Goal: Manage account settings

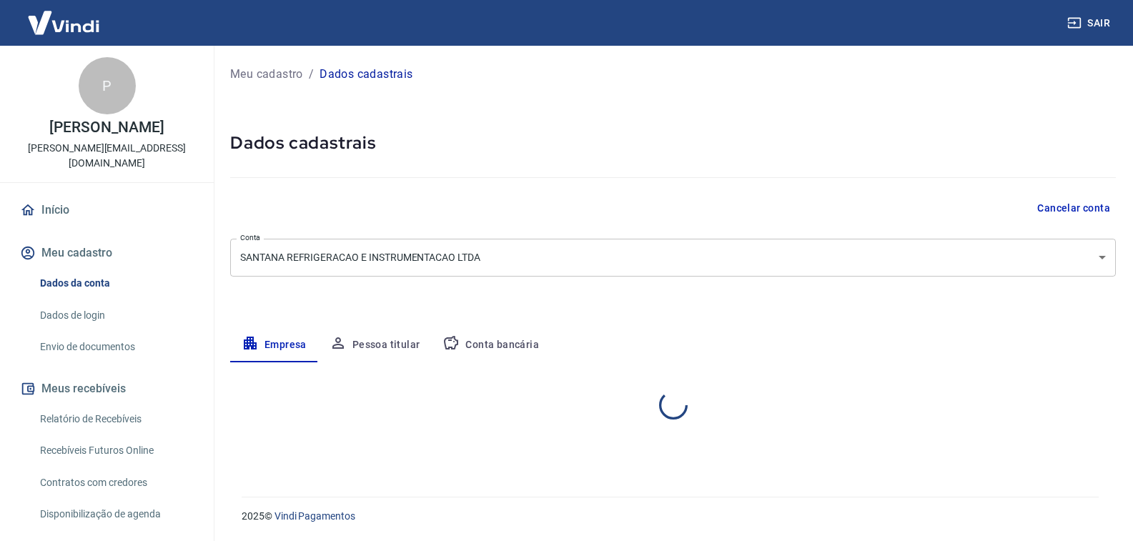
select select "SP"
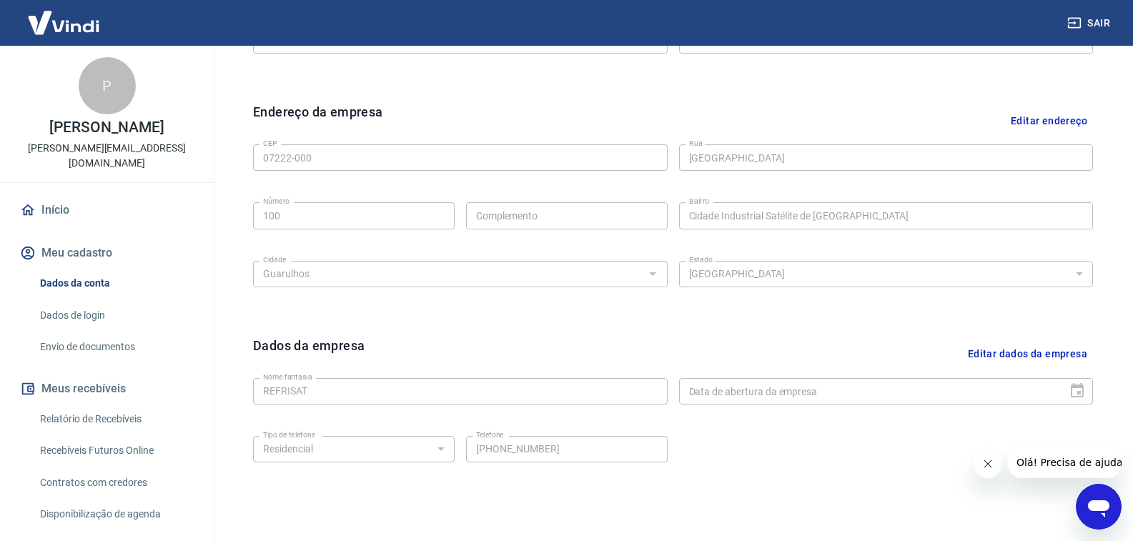
click at [94, 198] on link "Início" at bounding box center [106, 209] width 179 height 31
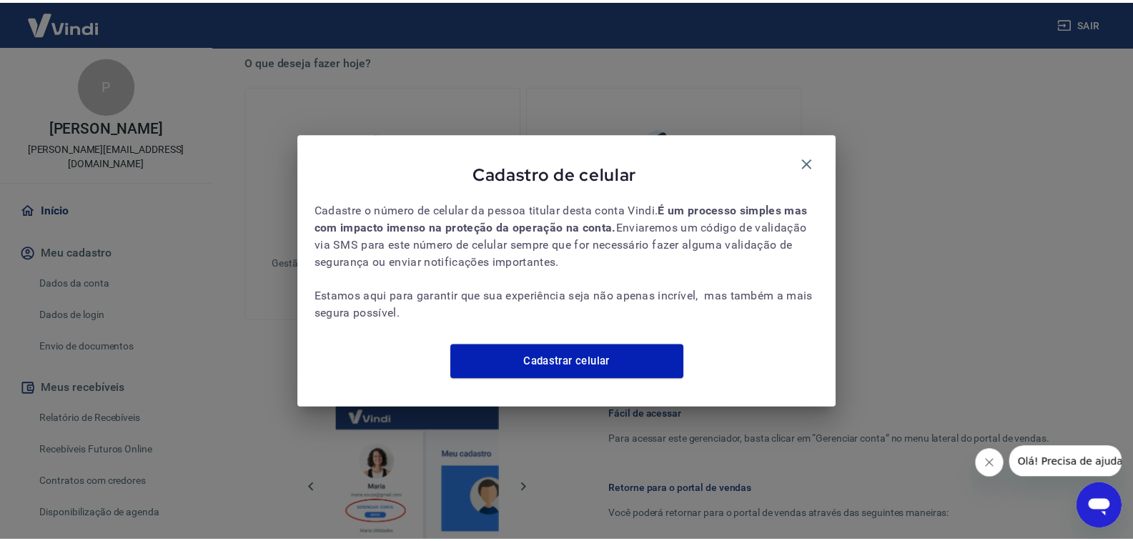
scroll to position [530, 0]
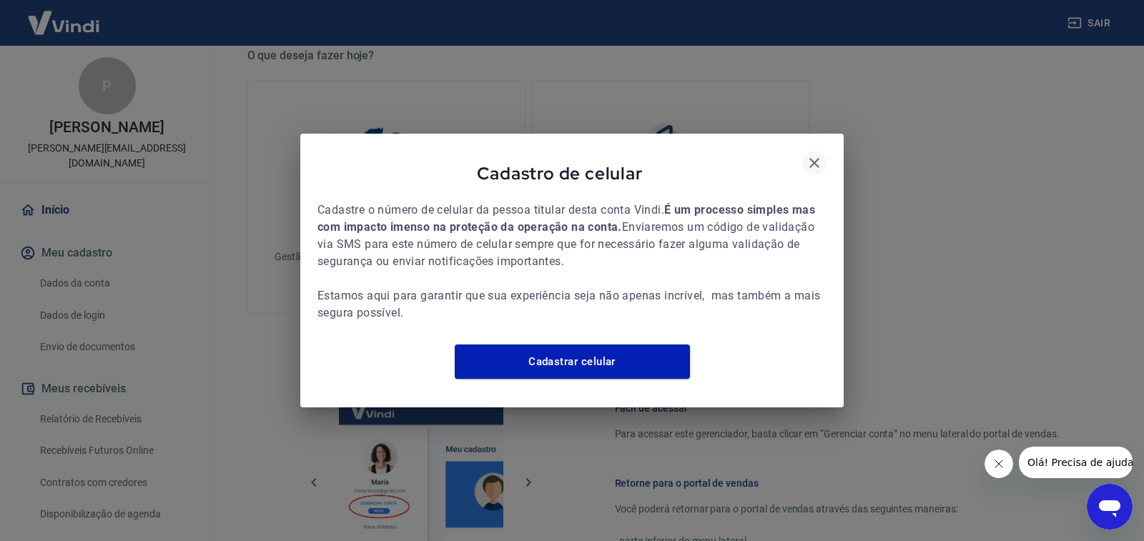
click at [813, 159] on icon "button" at bounding box center [814, 162] width 17 height 17
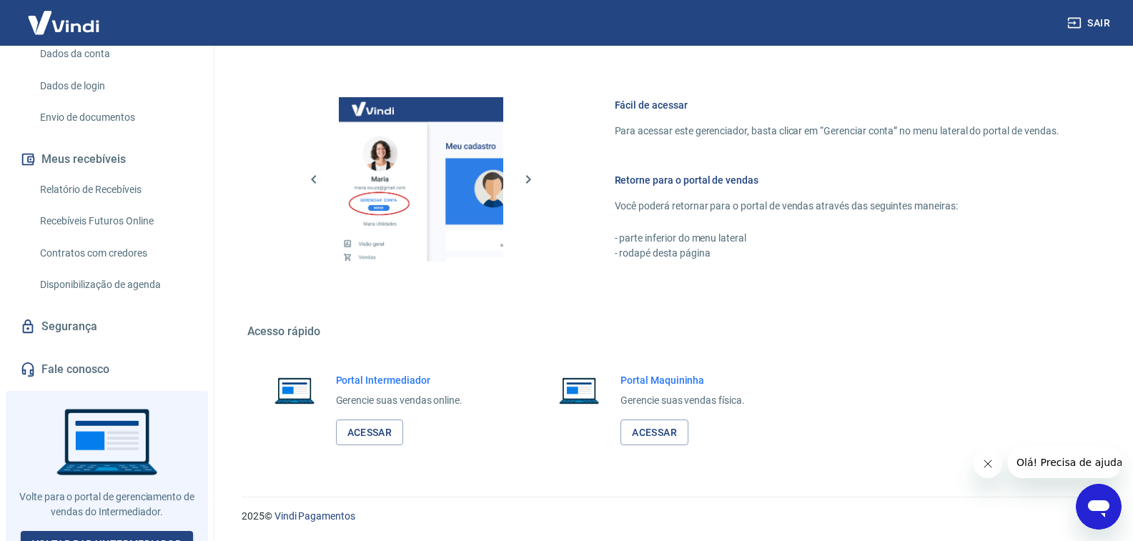
scroll to position [232, 0]
click at [124, 312] on link "Segurança" at bounding box center [106, 324] width 179 height 31
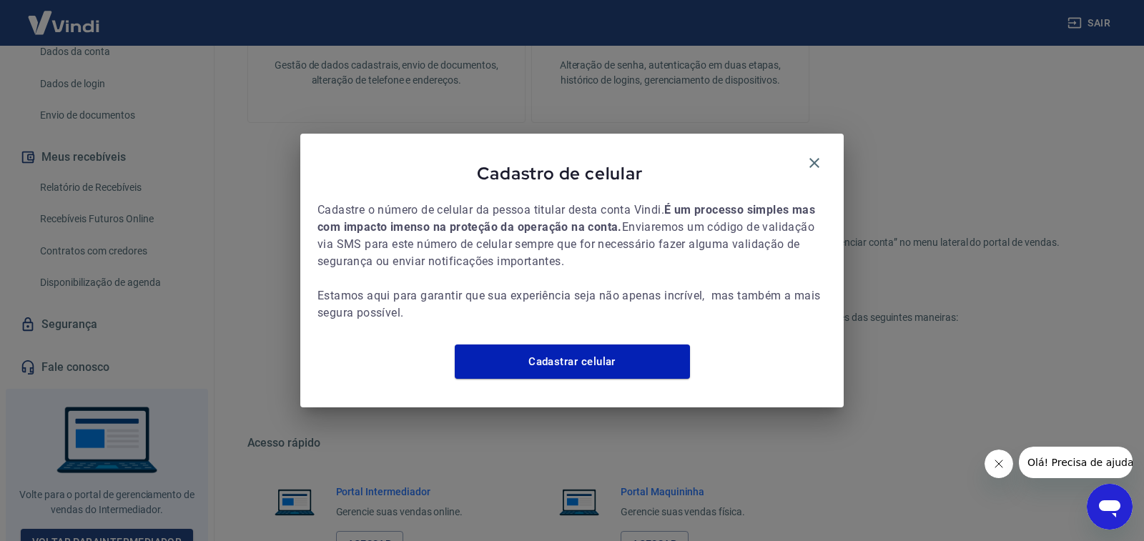
scroll to position [833, 0]
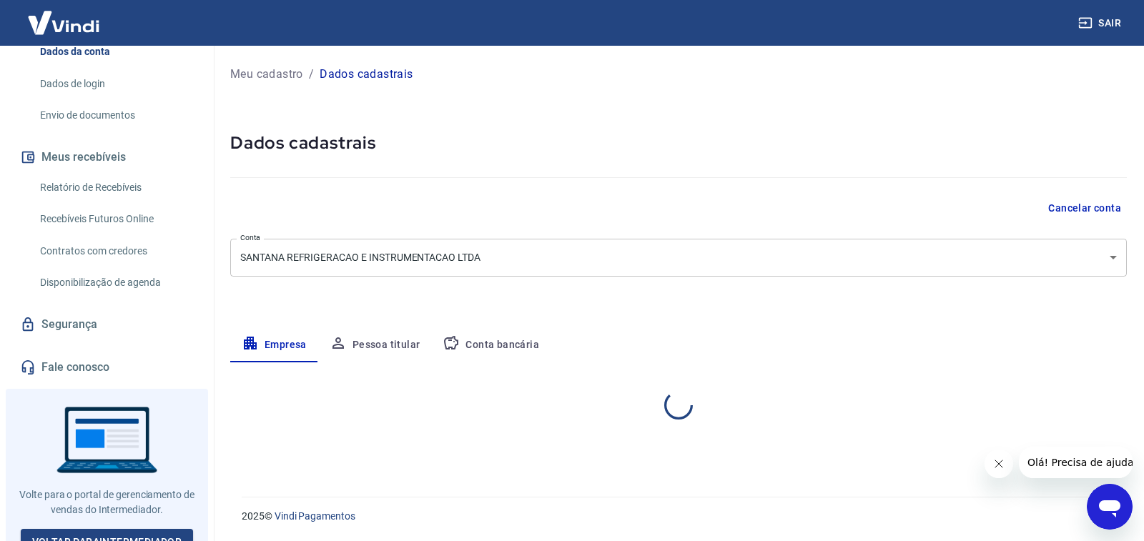
select select "SP"
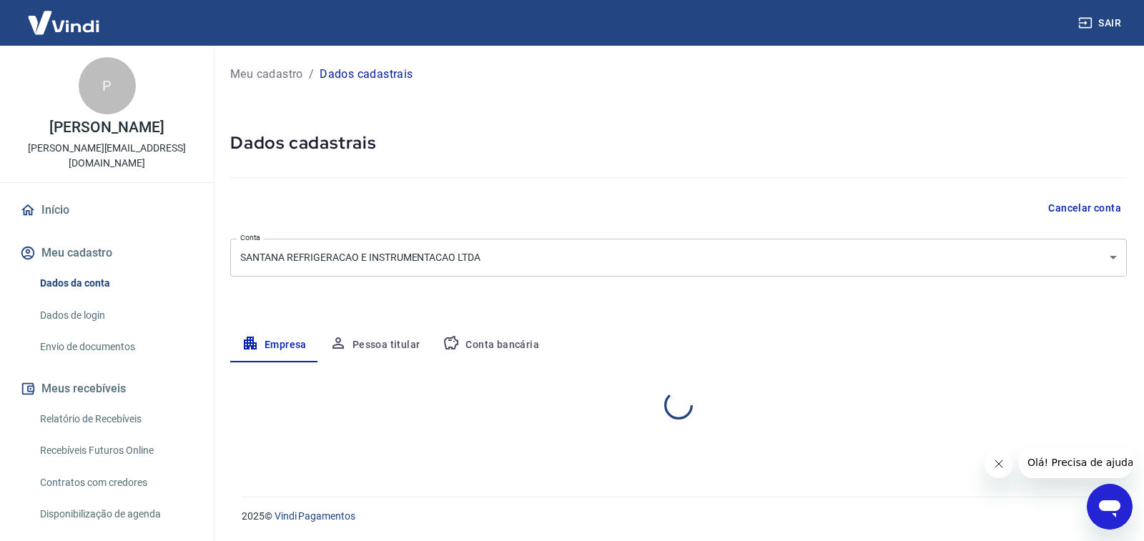
select select "SP"
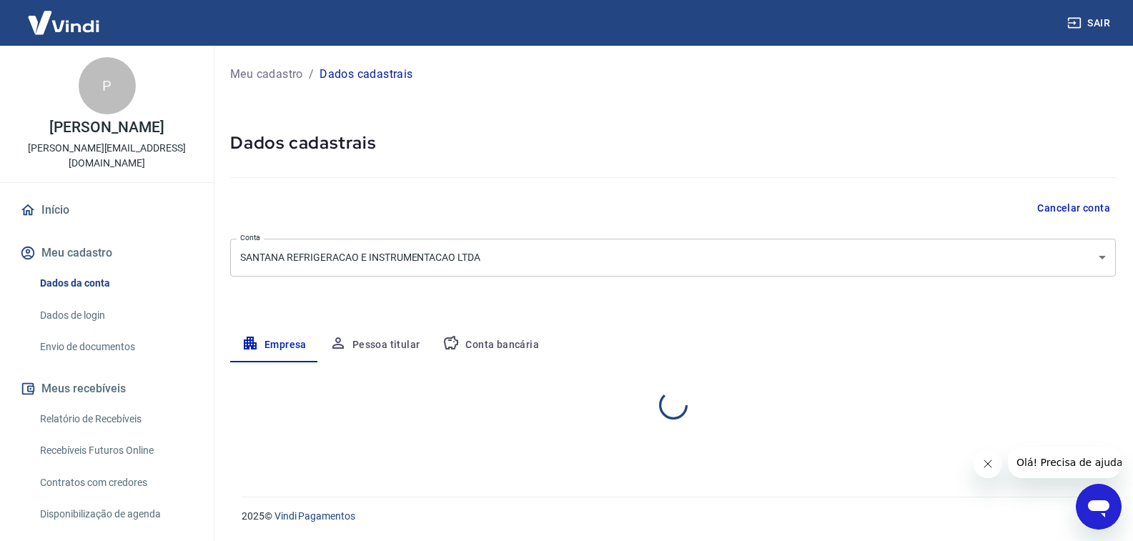
select select "SP"
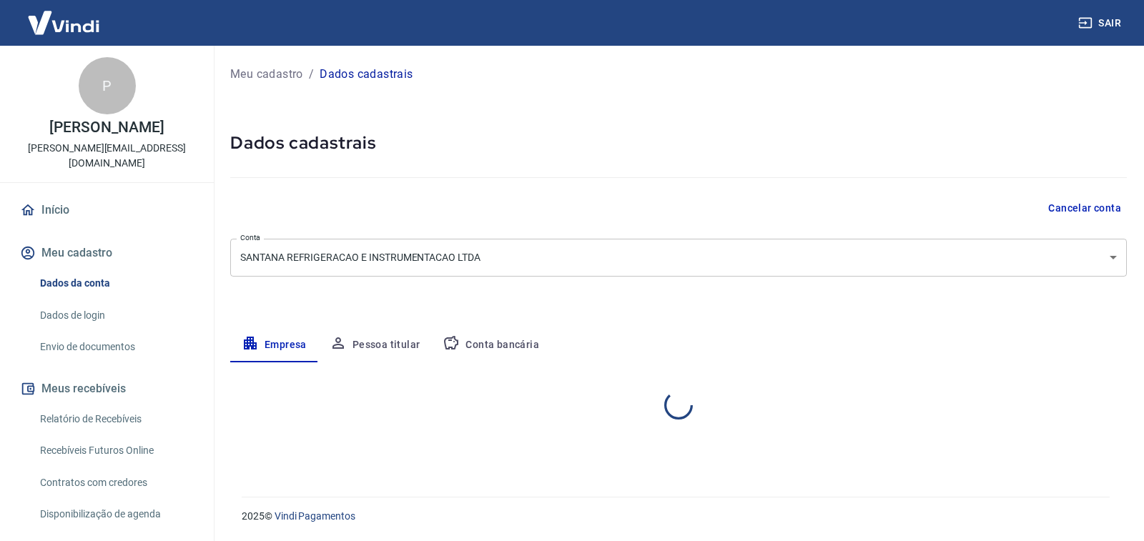
select select "SP"
